Goal: Task Accomplishment & Management: Complete application form

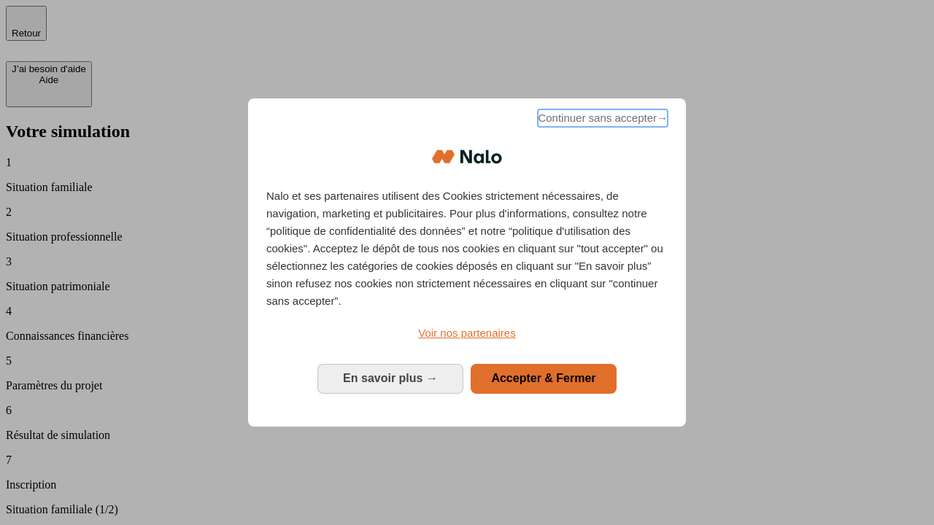
click at [601, 120] on span "Continuer sans accepter →" at bounding box center [603, 118] width 130 height 18
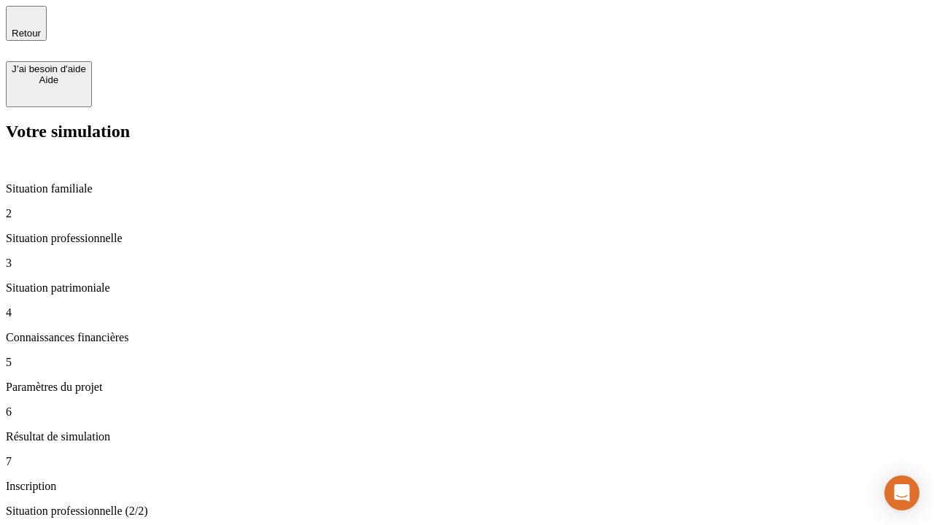
type input "30 000"
type input "0"
type input "1 000"
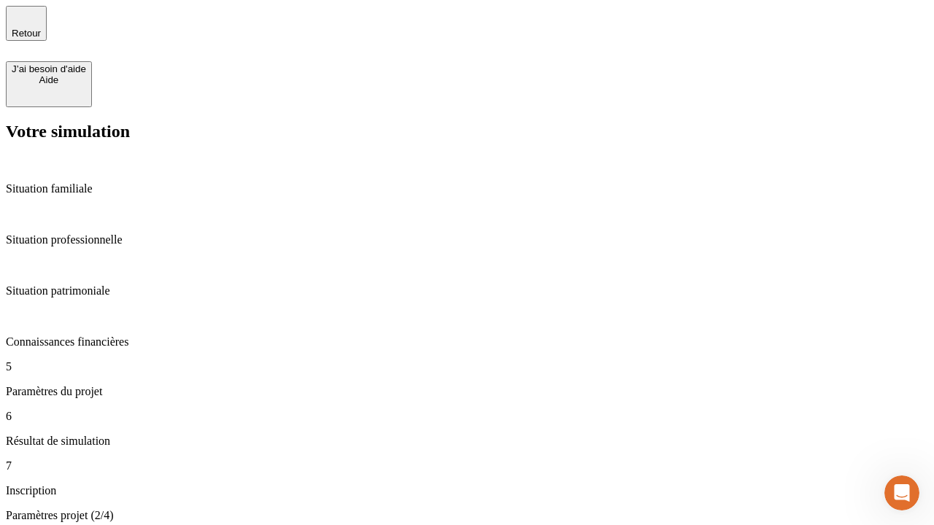
type input "40"
type input "64"
type input "200 000"
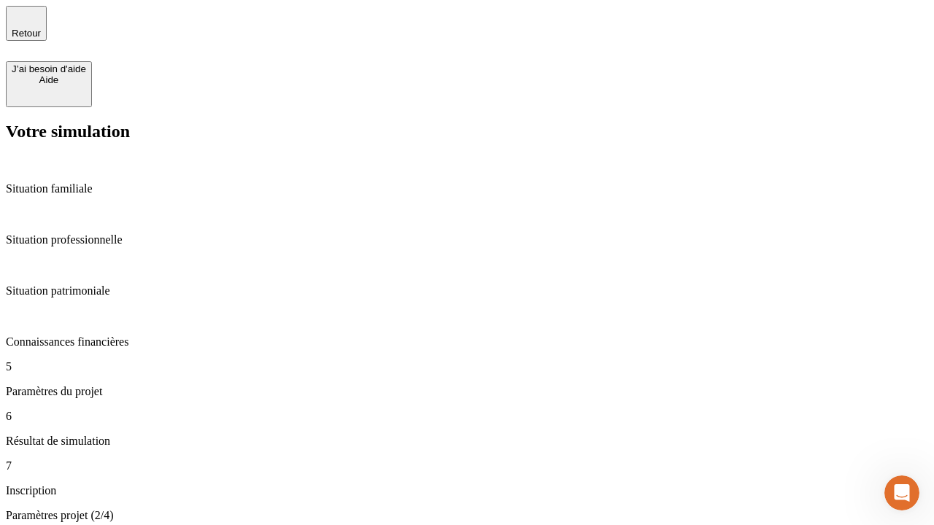
type input "640"
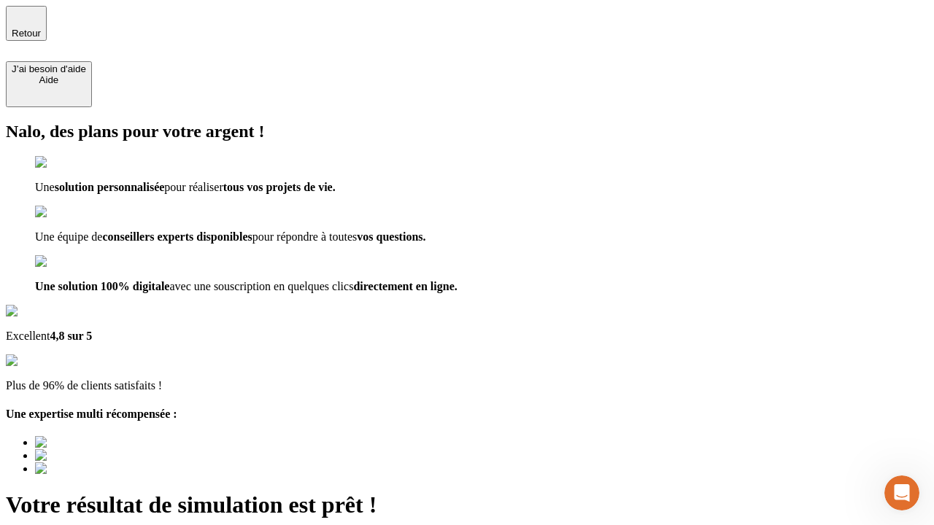
type input "[EMAIL_ADDRESS][DOMAIN_NAME]"
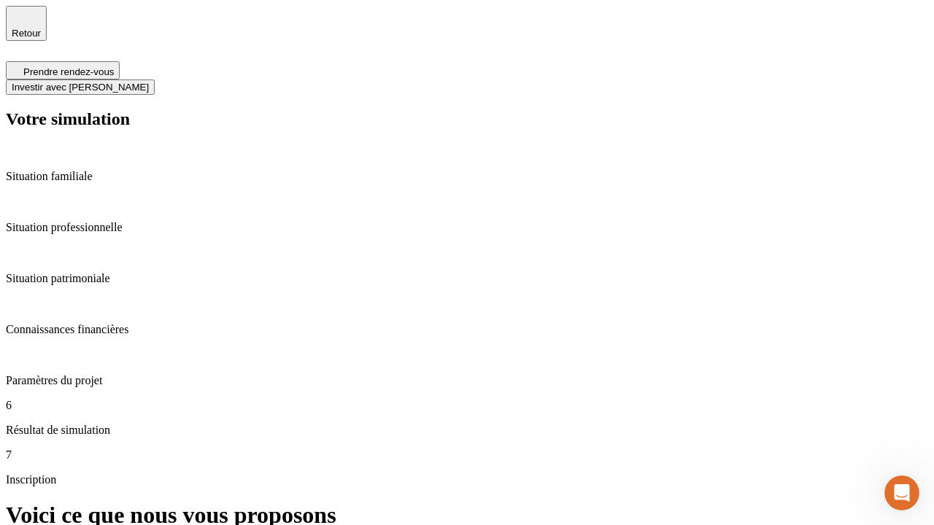
click at [149, 82] on span "Investir avec [PERSON_NAME]" at bounding box center [80, 87] width 137 height 11
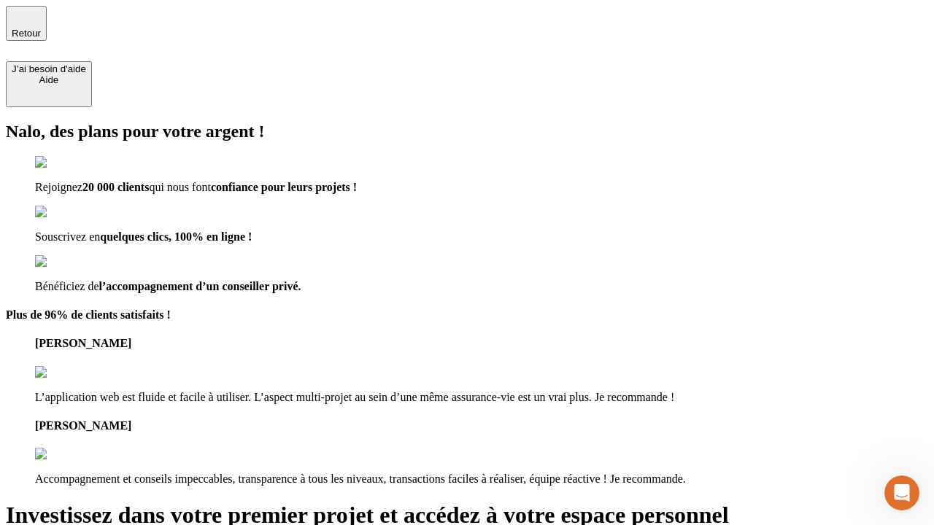
type input "[EMAIL_ADDRESS][DOMAIN_NAME]"
